Goal: Navigation & Orientation: Find specific page/section

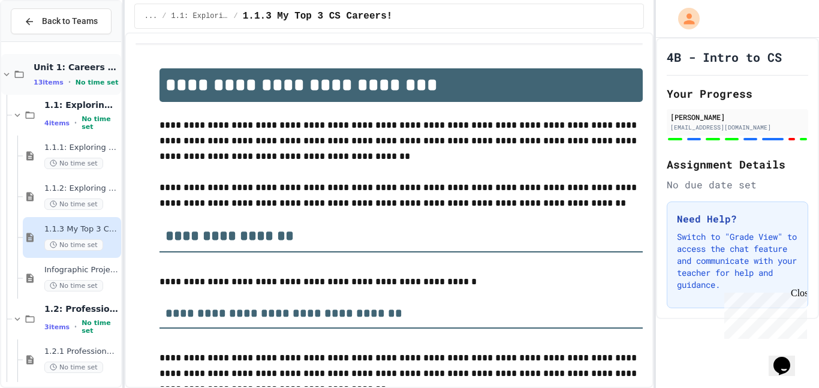
click at [85, 88] on div "Unit 1: Careers & Professionalism 13 items • No time set" at bounding box center [61, 74] width 120 height 41
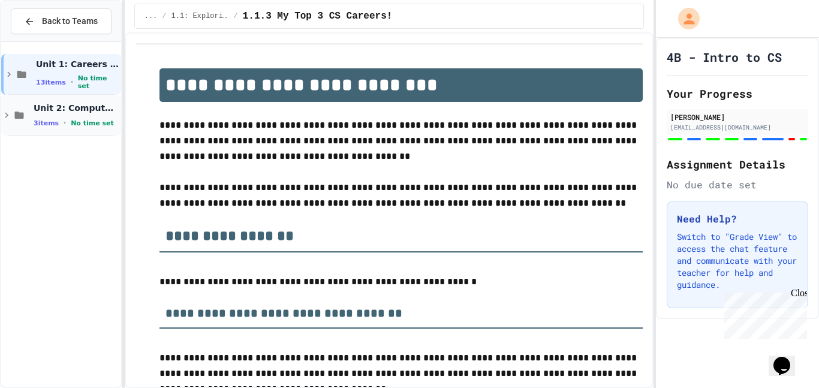
click at [97, 119] on span "No time set" at bounding box center [92, 123] width 43 height 8
click at [85, 162] on span "No time set" at bounding box center [100, 164] width 37 height 16
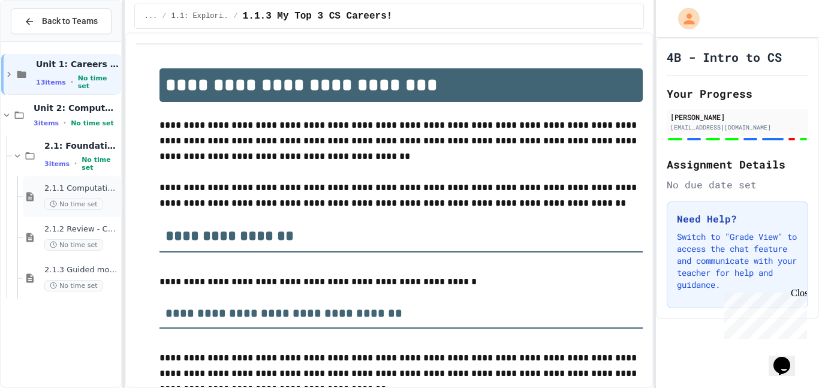
click at [80, 201] on span "No time set" at bounding box center [73, 203] width 59 height 11
